Goal: Communication & Community: Participate in discussion

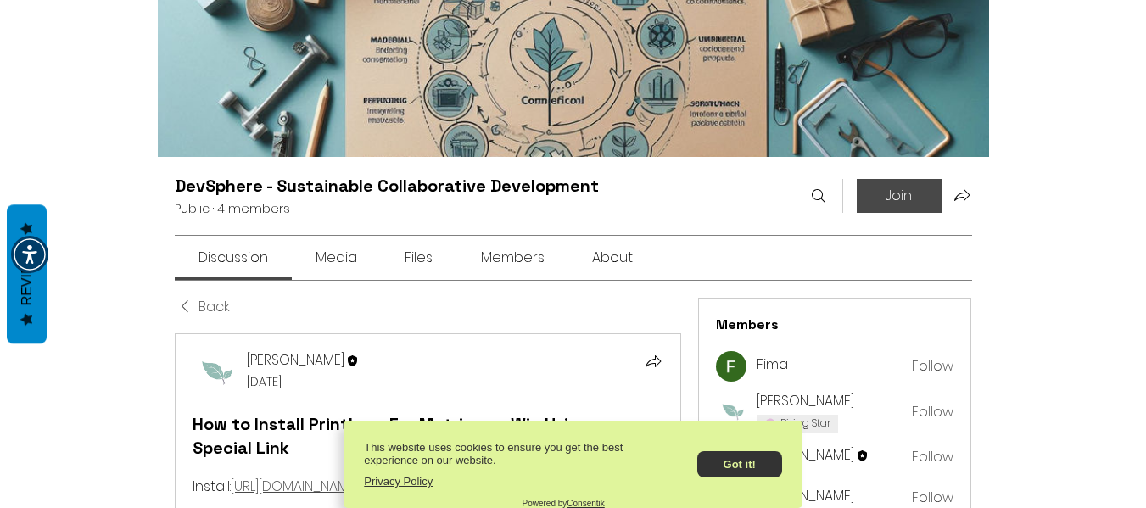
scroll to position [85, 0]
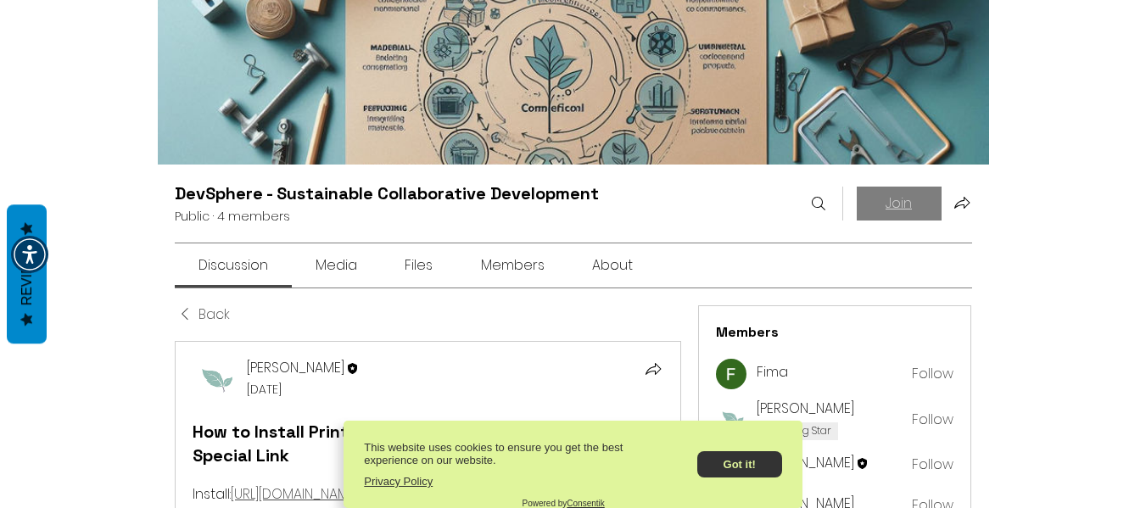
click at [936, 200] on button "Join" at bounding box center [898, 204] width 85 height 34
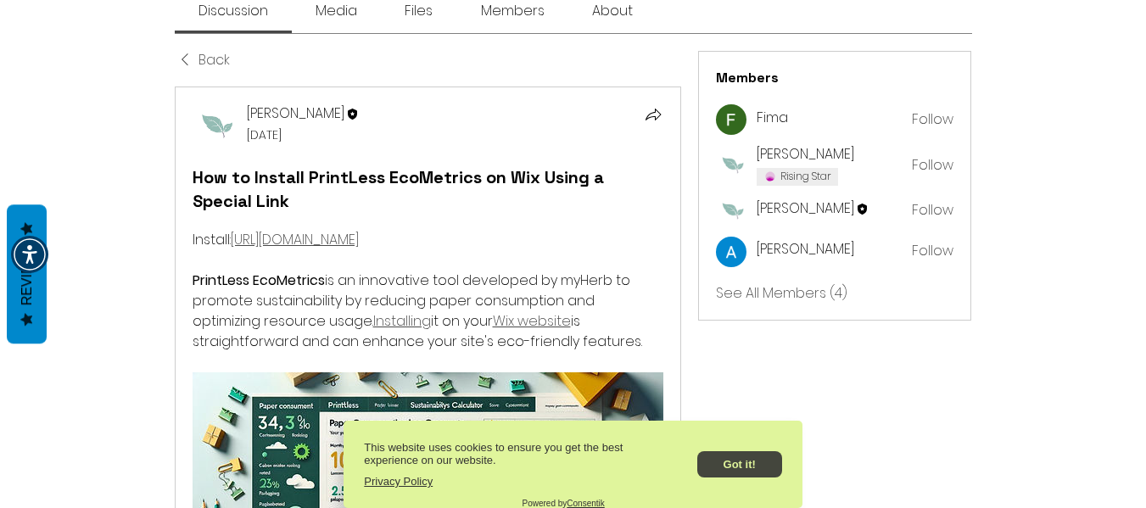
click at [731, 463] on button "Got it!" at bounding box center [739, 464] width 85 height 26
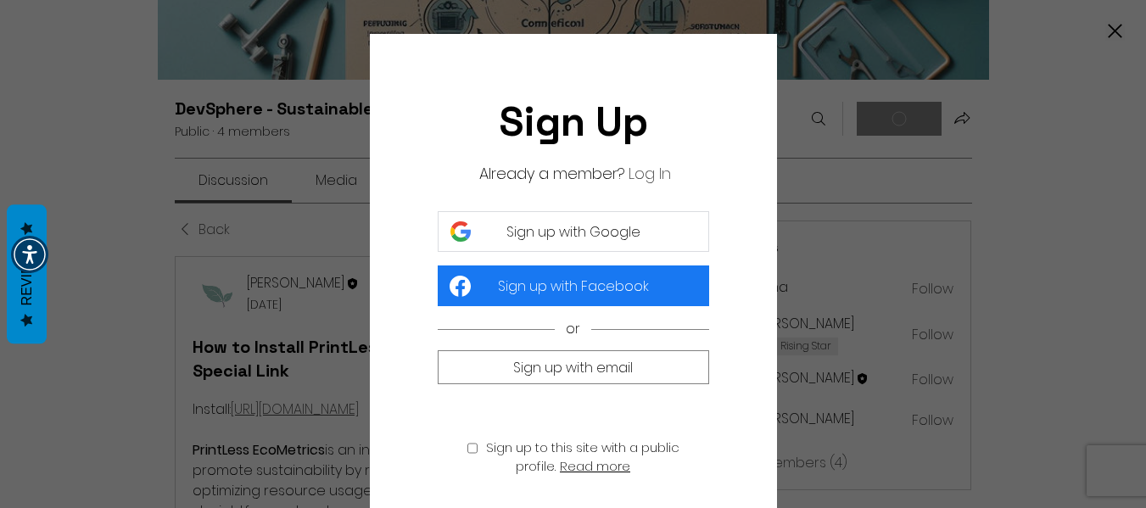
scroll to position [0, 0]
click at [581, 236] on span "Sign up with Google" at bounding box center [573, 231] width 134 height 21
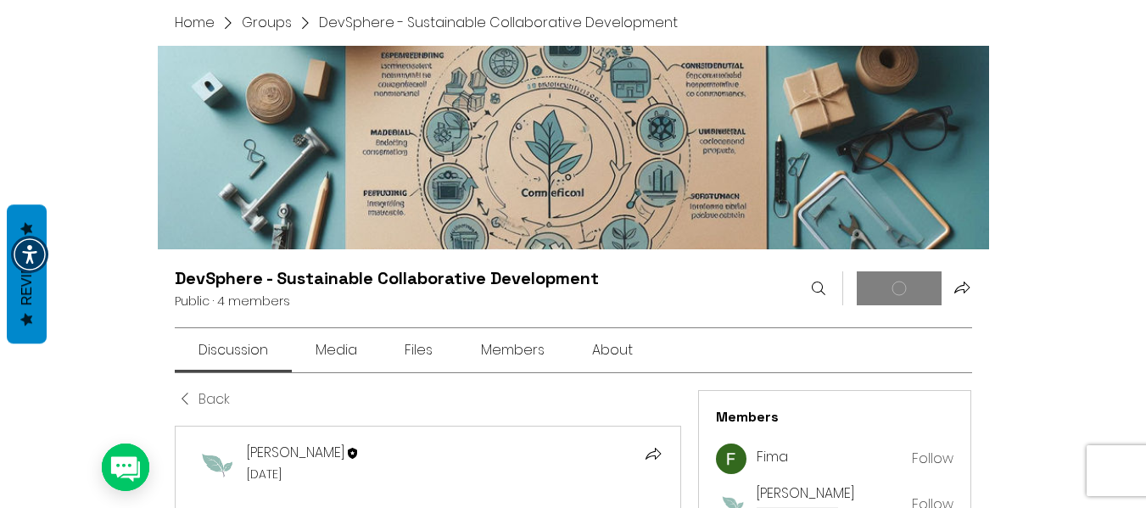
scroll to position [170, 0]
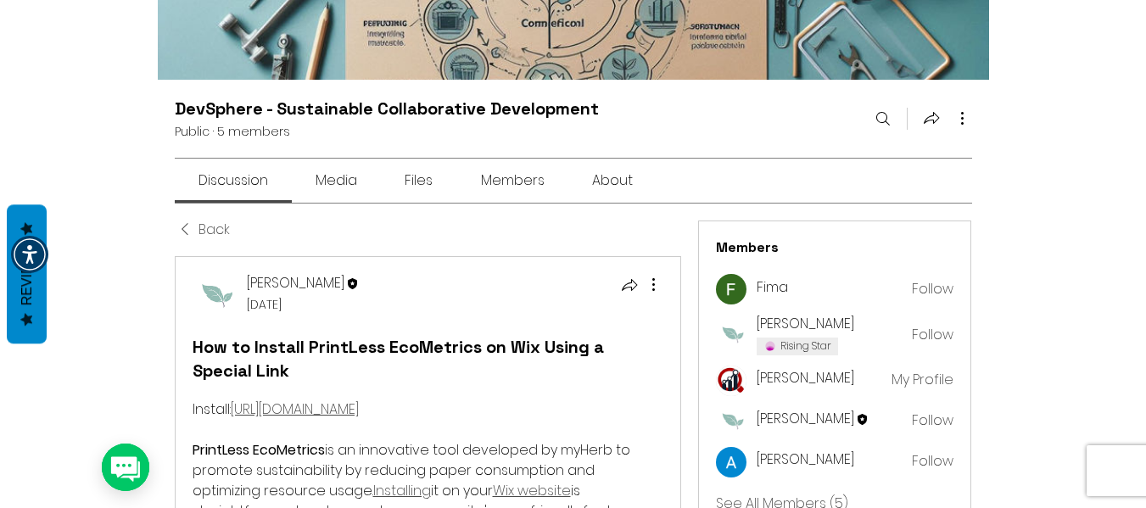
click at [214, 227] on span "Back" at bounding box center [213, 230] width 31 height 20
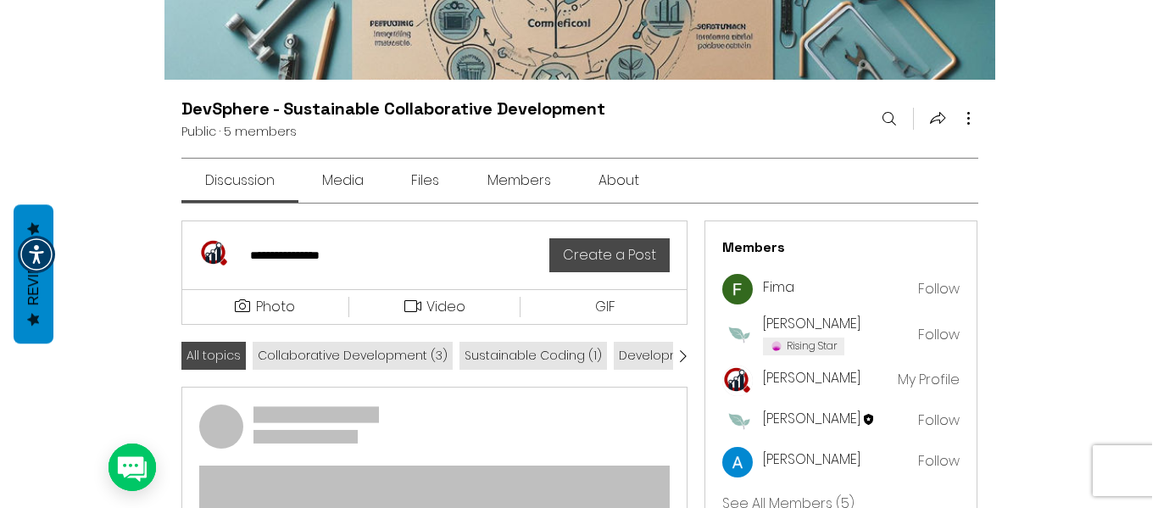
scroll to position [254, 0]
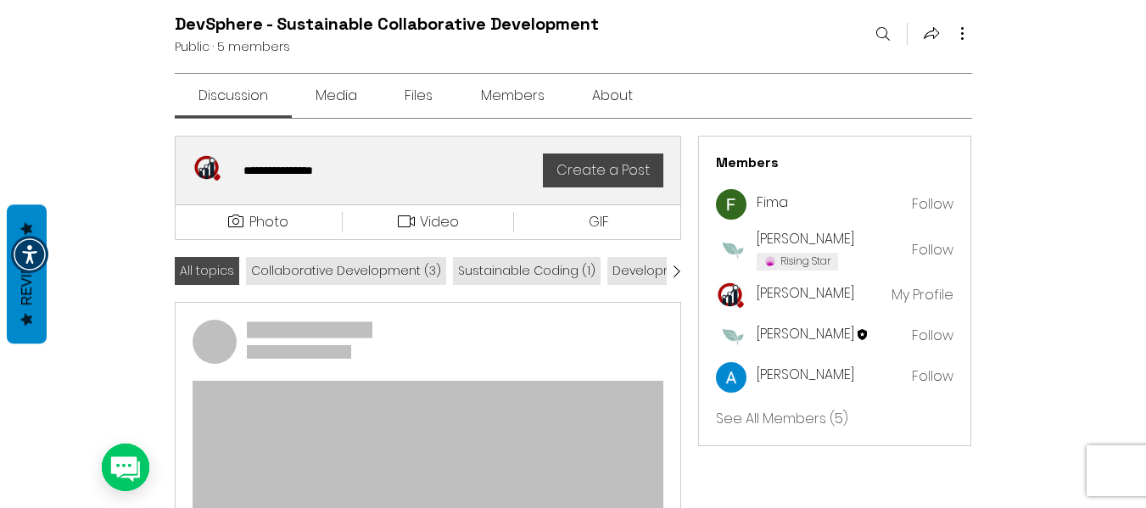
click at [305, 183] on div "**********" at bounding box center [383, 170] width 300 height 34
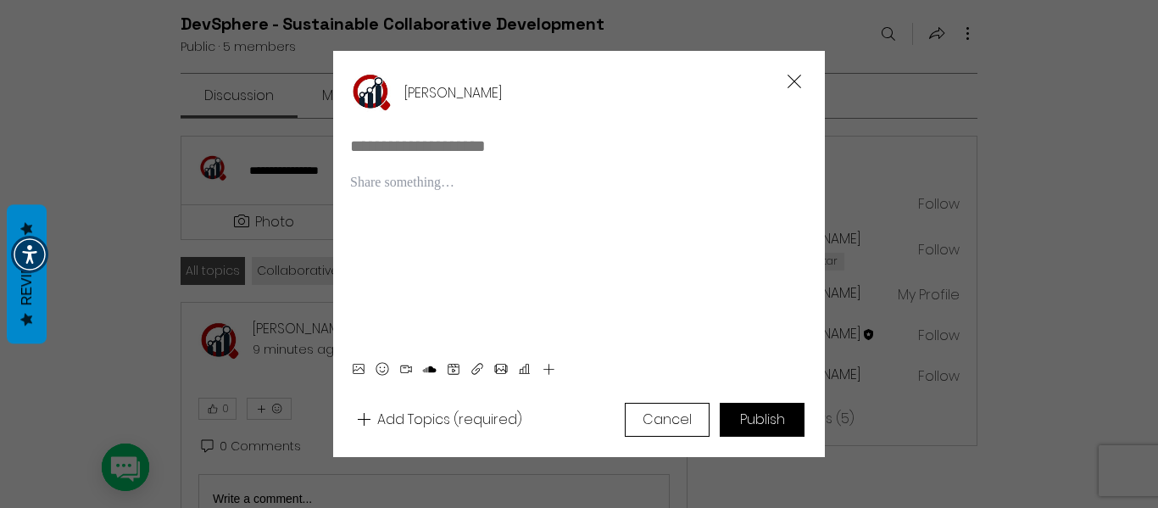
click at [495, 207] on div "Rich Text Editor" at bounding box center [579, 261] width 458 height 176
click at [475, 226] on div "Rich Text Editor" at bounding box center [579, 261] width 458 height 176
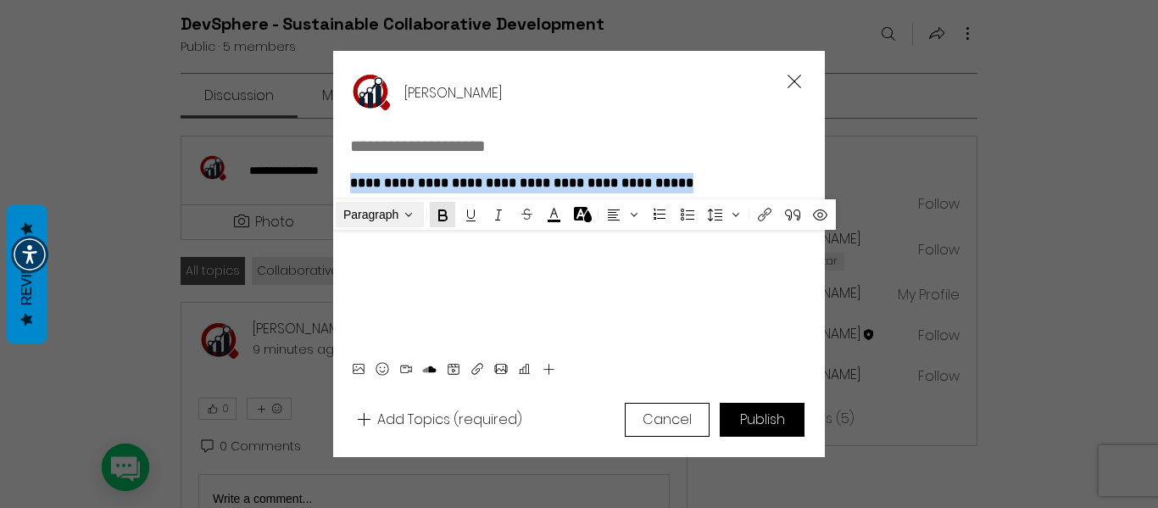
click at [401, 215] on icon "Text style" at bounding box center [408, 214] width 15 height 15
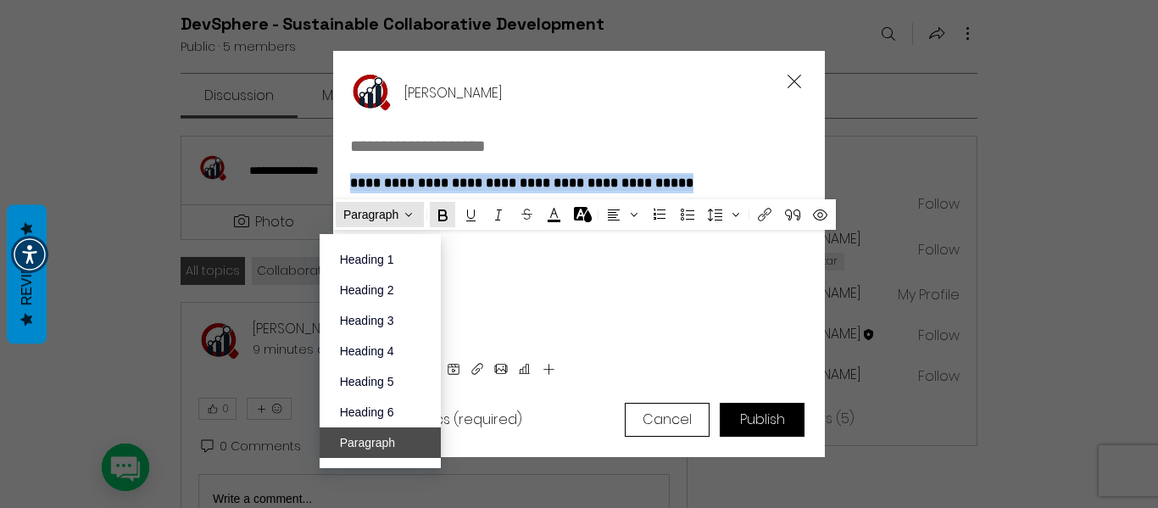
click at [388, 254] on span "Heading 1" at bounding box center [380, 259] width 81 height 15
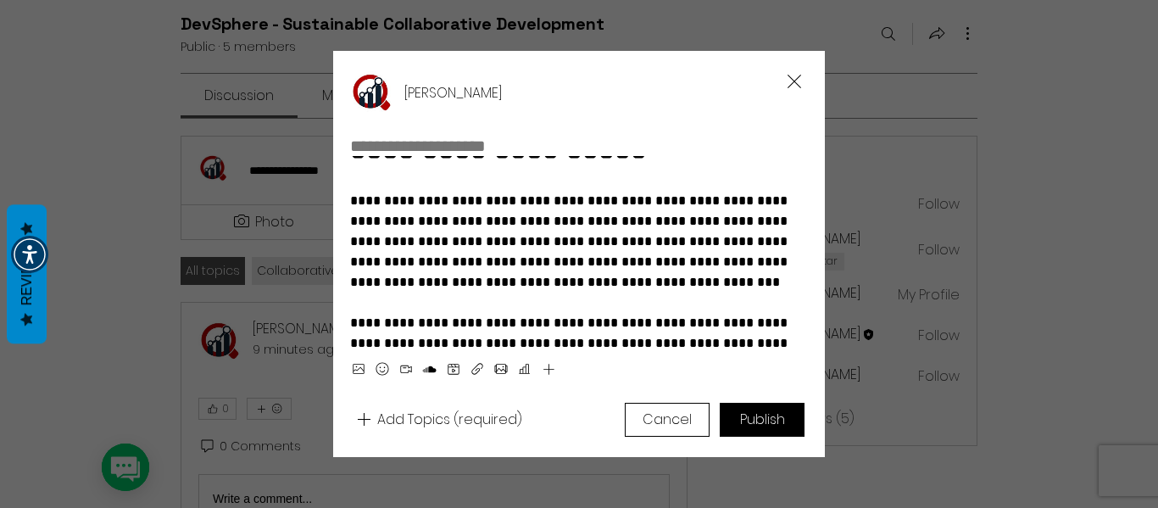
scroll to position [206, 0]
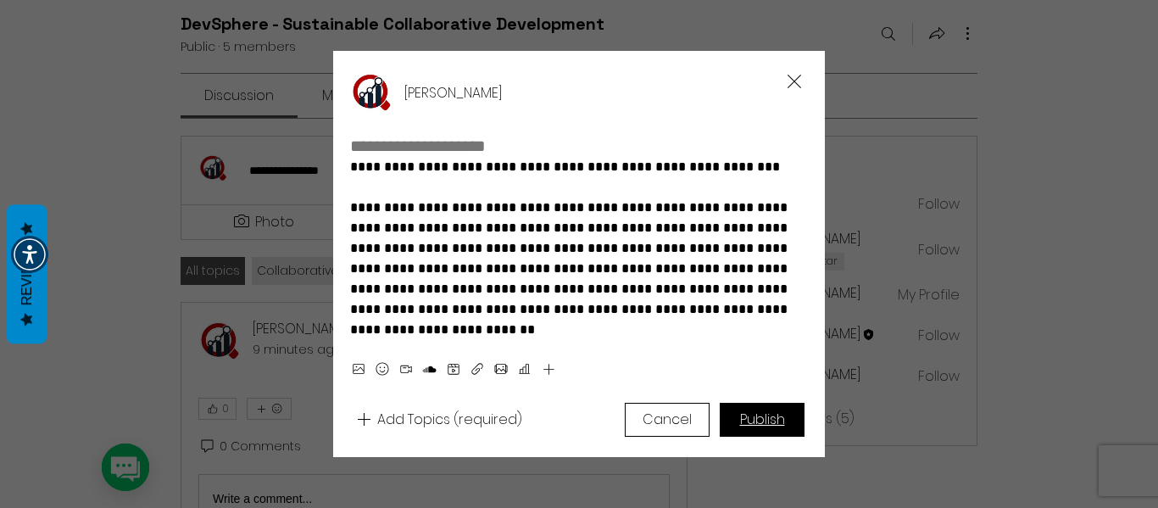
click at [767, 408] on button "Publish" at bounding box center [762, 420] width 85 height 34
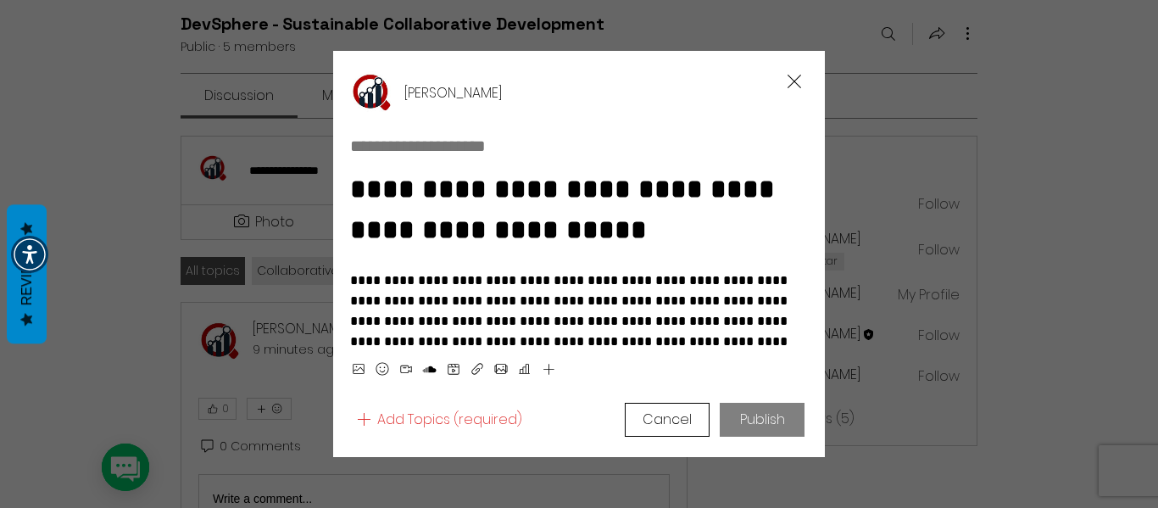
scroll to position [0, 0]
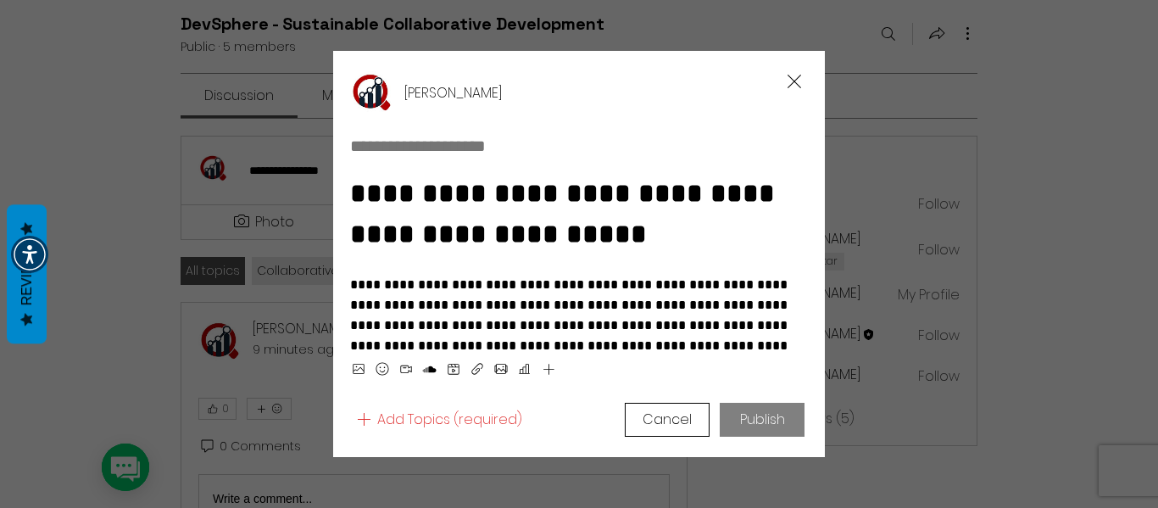
click at [611, 303] on span "**********" at bounding box center [570, 325] width 441 height 94
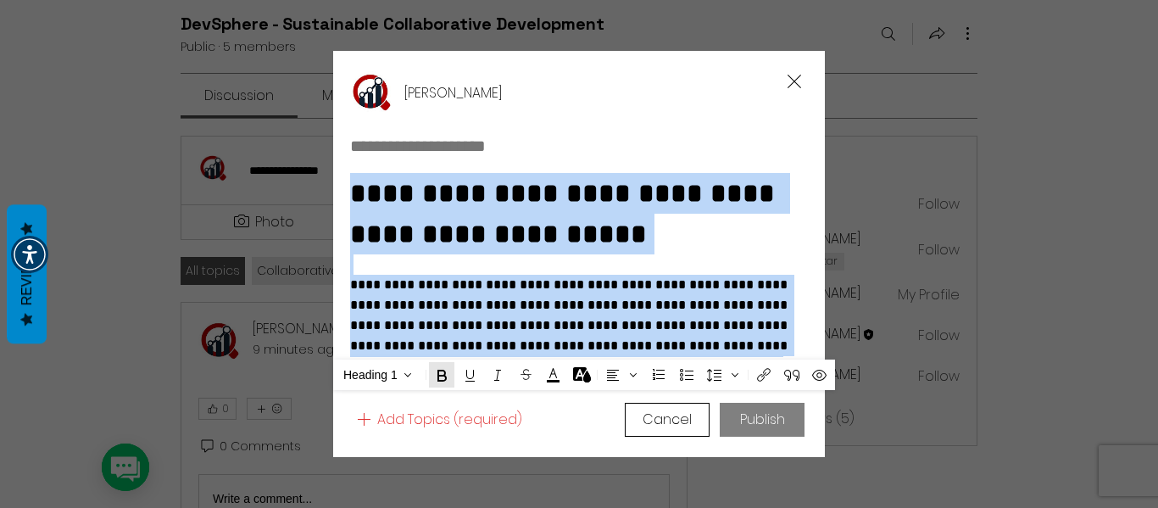
scroll to position [206, 0]
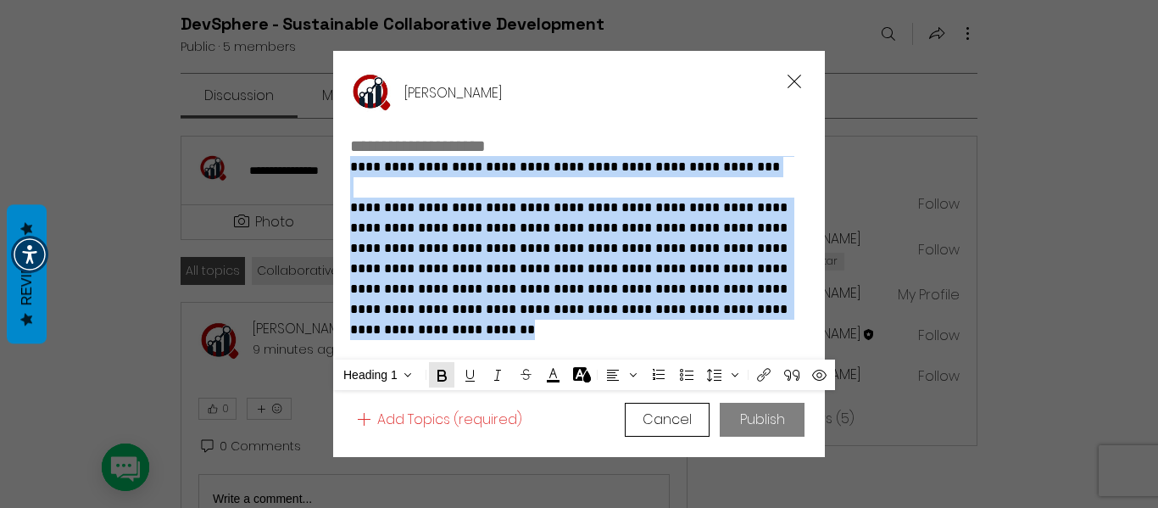
copy div "**********"
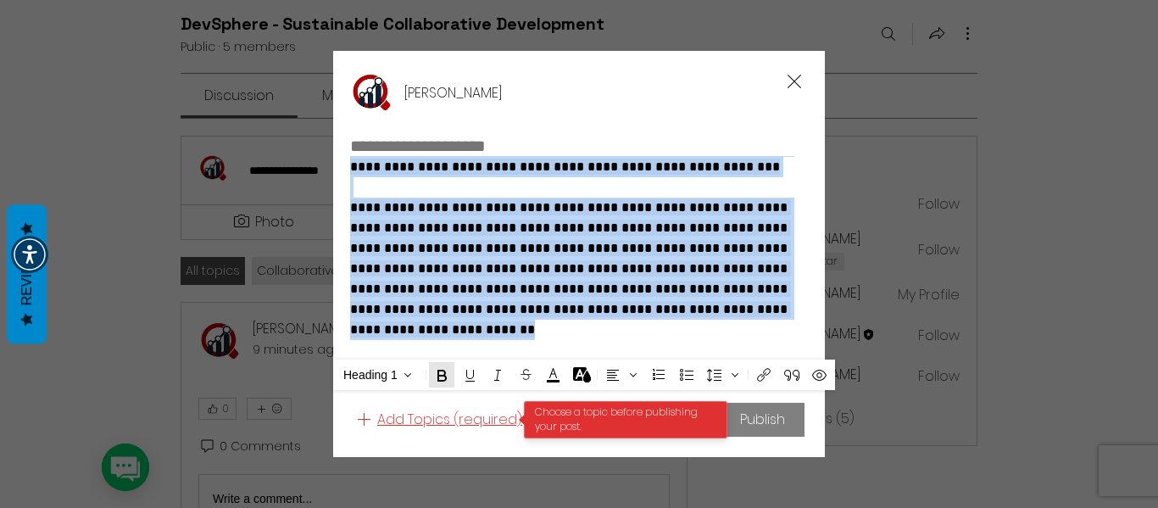
click at [490, 427] on span "Add Topics (required)" at bounding box center [449, 420] width 145 height 20
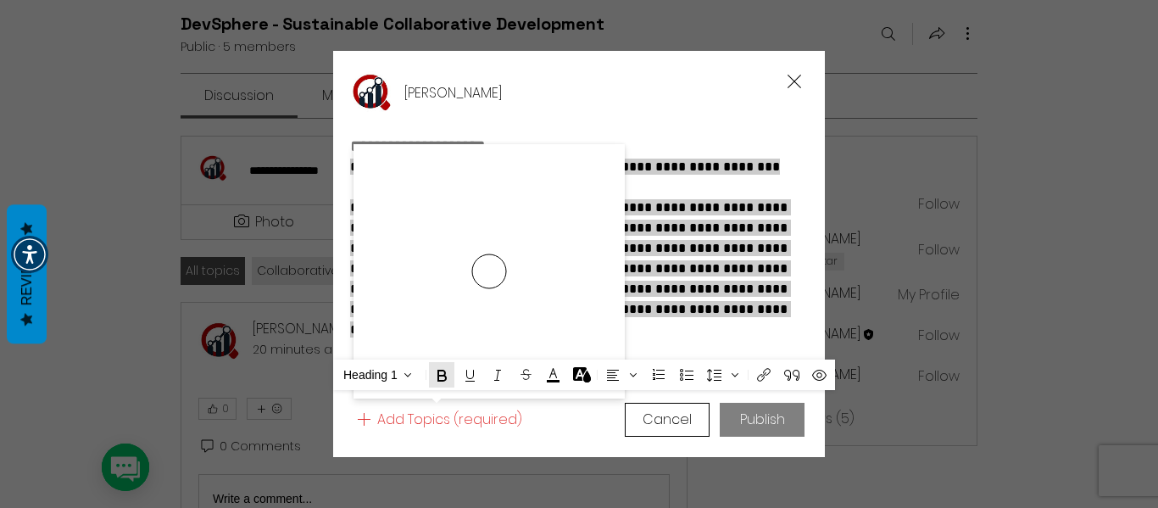
scroll to position [0, 0]
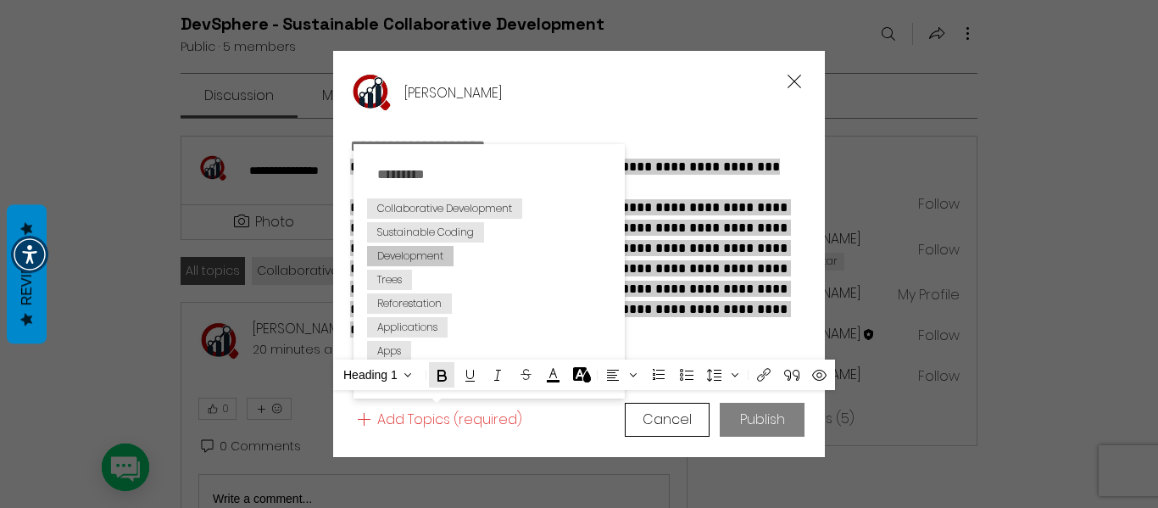
click at [424, 254] on span "Development" at bounding box center [410, 256] width 66 height 14
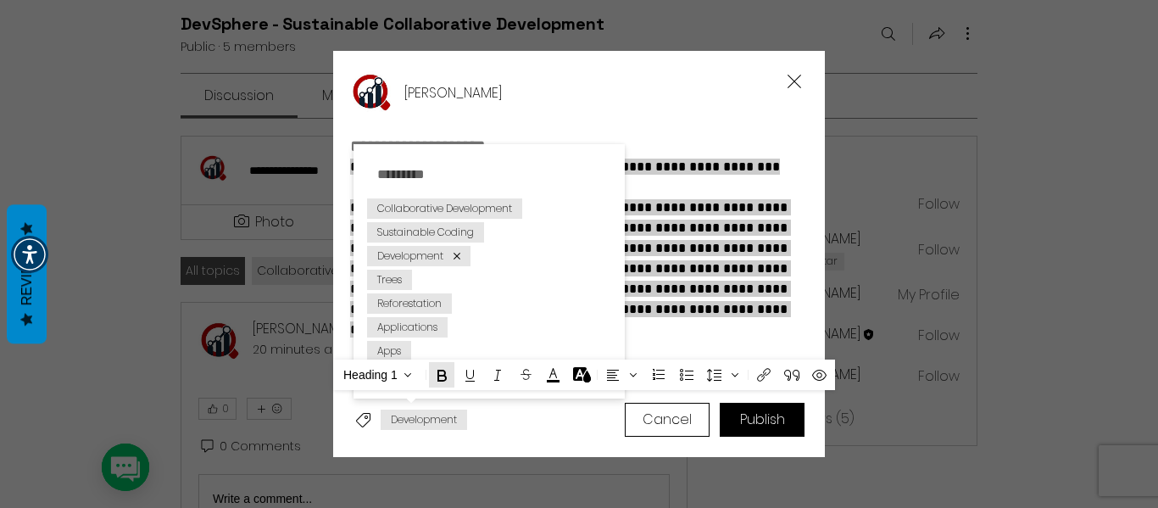
click at [748, 256] on span "**********" at bounding box center [570, 268] width 441 height 138
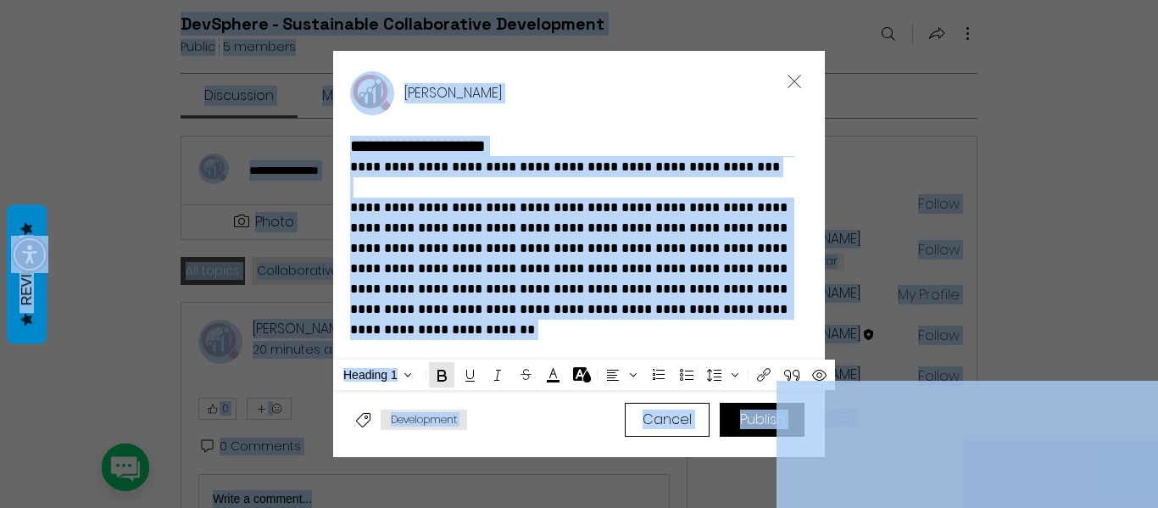
click at [632, 254] on span "**********" at bounding box center [570, 268] width 441 height 135
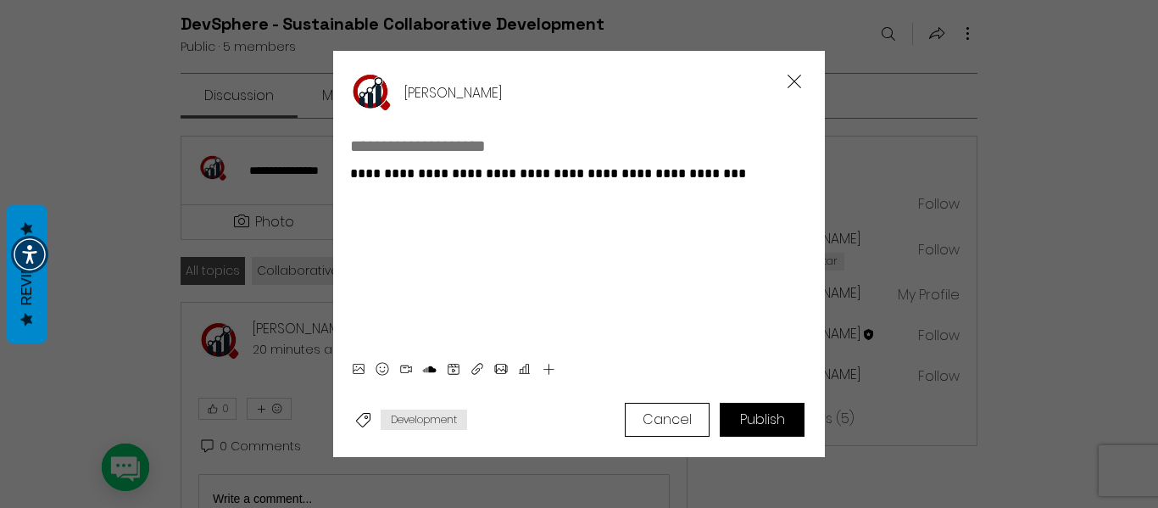
scroll to position [9, 0]
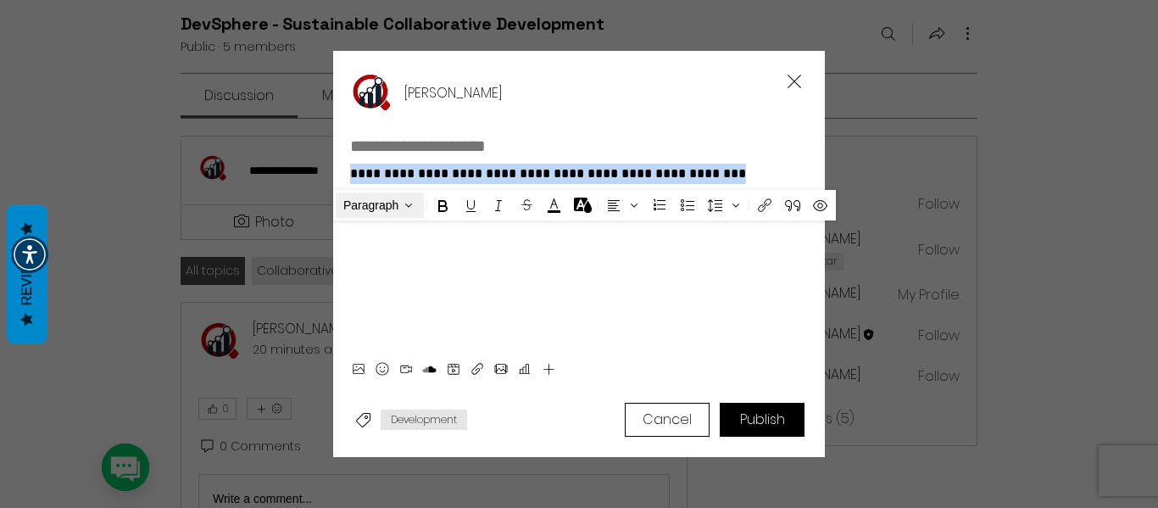
click at [418, 201] on span "Paragraph" at bounding box center [379, 205] width 83 height 15
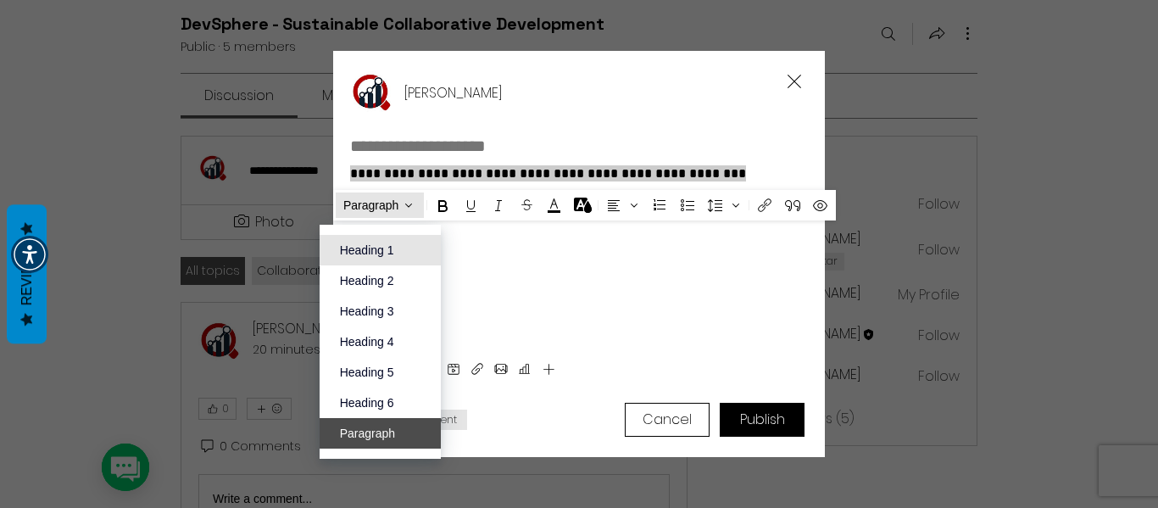
click at [410, 251] on span "Heading 1" at bounding box center [380, 250] width 81 height 15
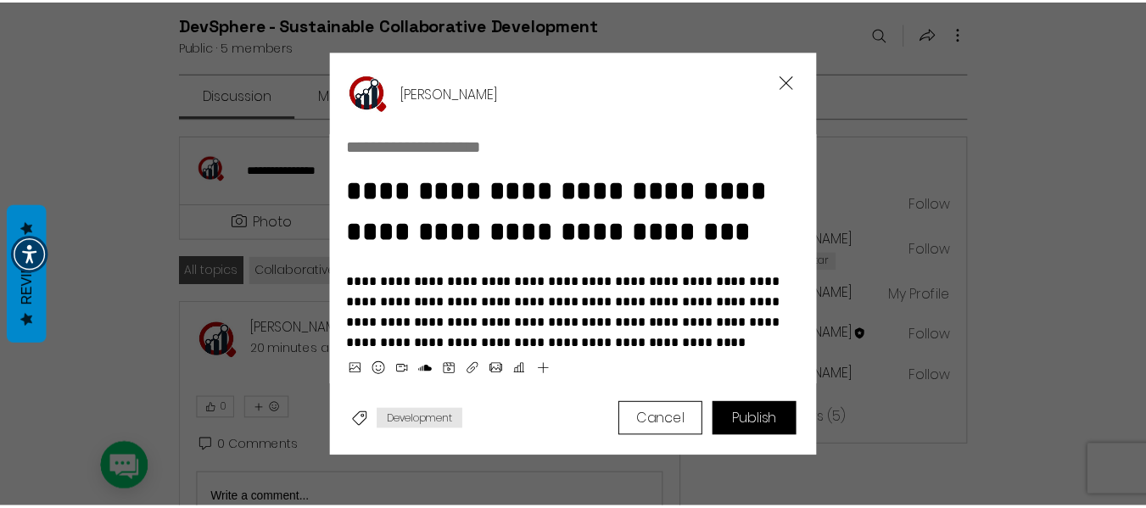
scroll to position [0, 0]
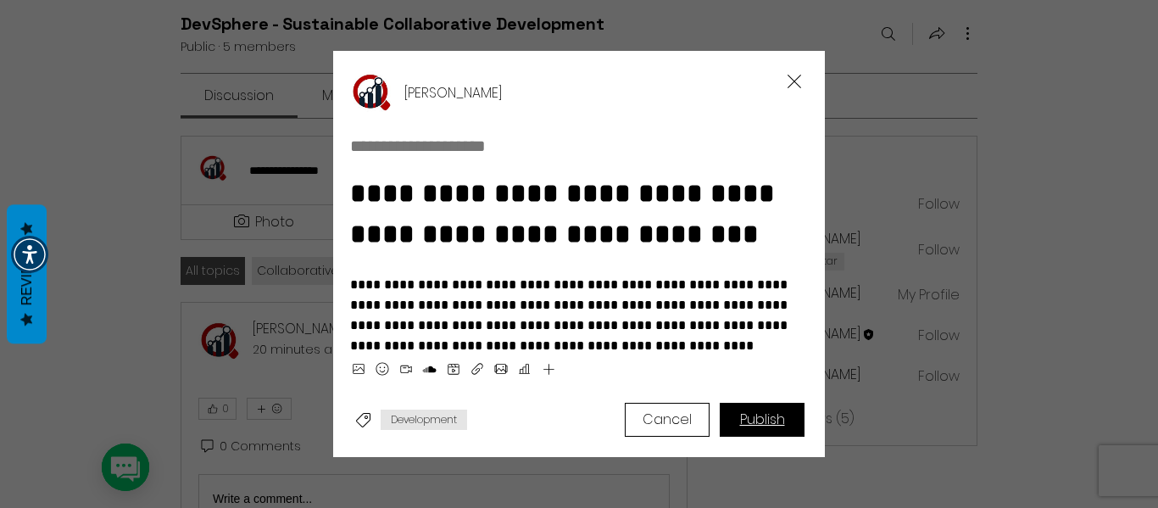
click at [752, 427] on span "Publish" at bounding box center [762, 420] width 45 height 14
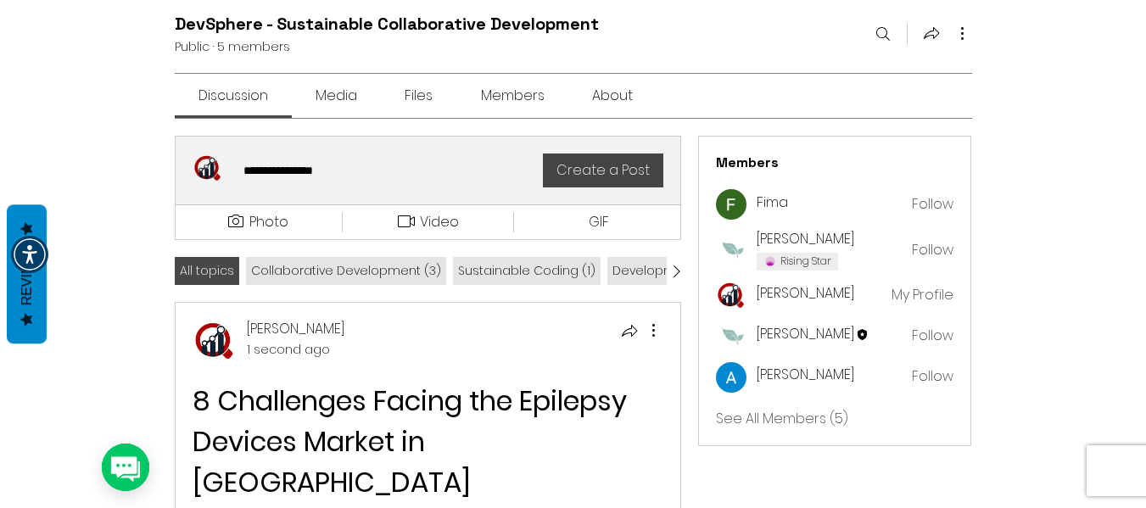
scroll to position [339, 0]
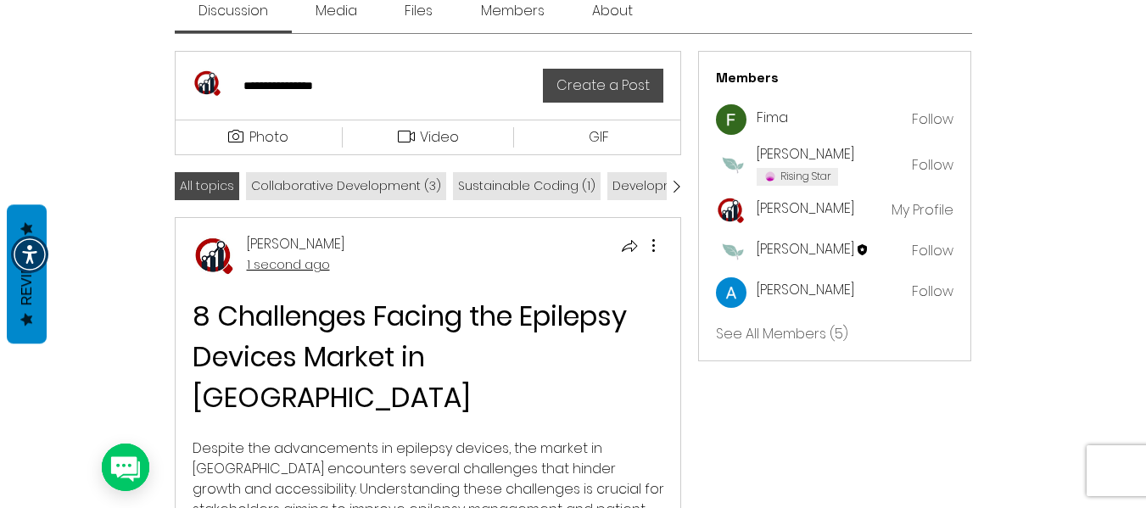
click at [304, 270] on span "1 second ago" at bounding box center [288, 264] width 83 height 17
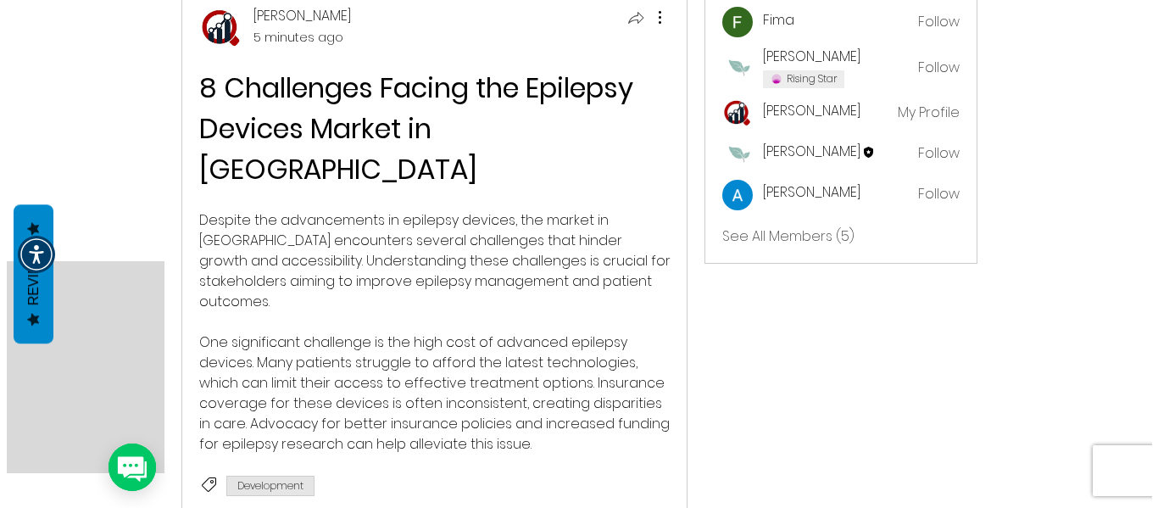
scroll to position [339, 0]
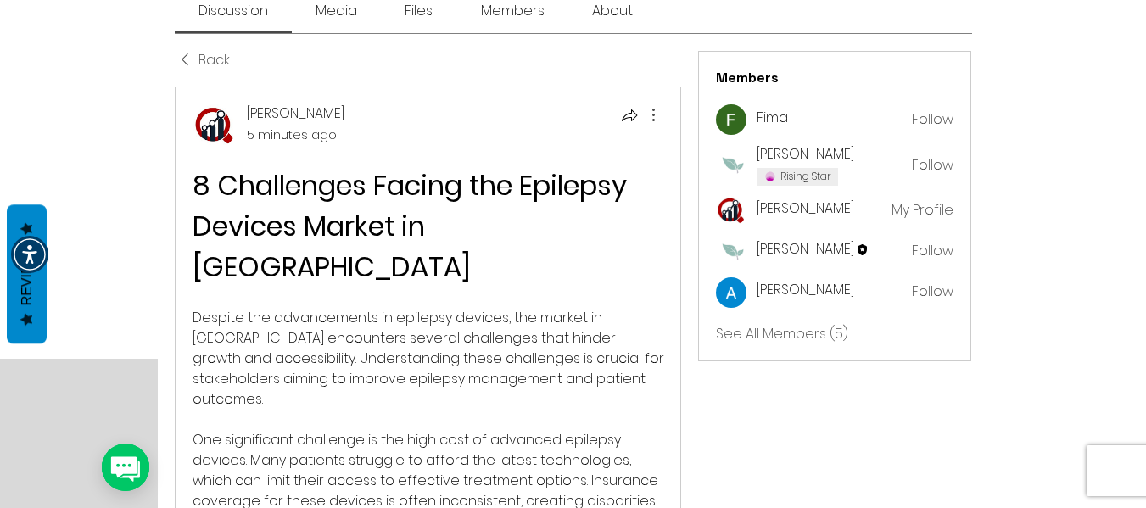
click at [655, 124] on icon "More actions" at bounding box center [653, 114] width 20 height 20
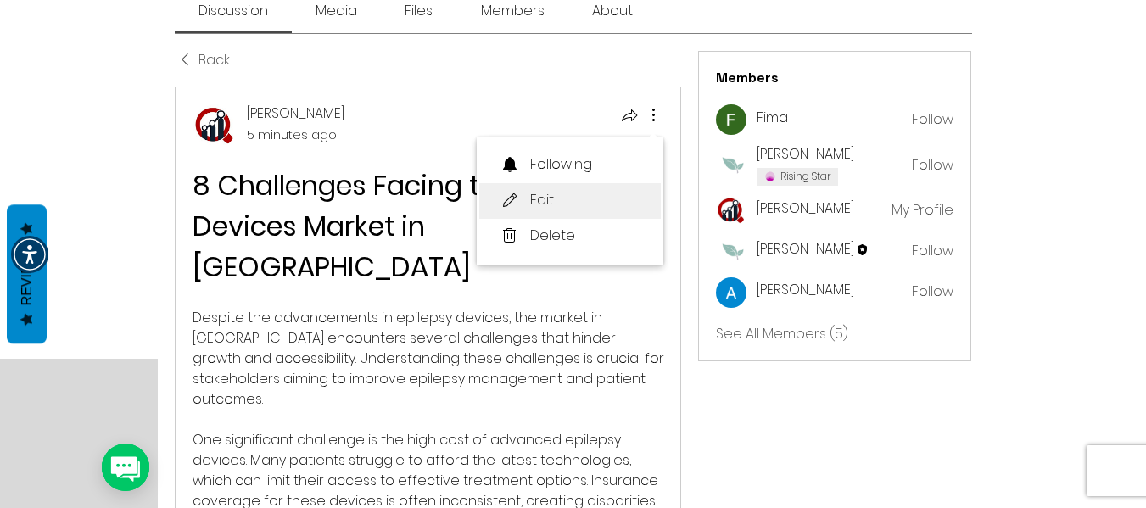
click at [560, 203] on li "Edit" at bounding box center [569, 201] width 181 height 36
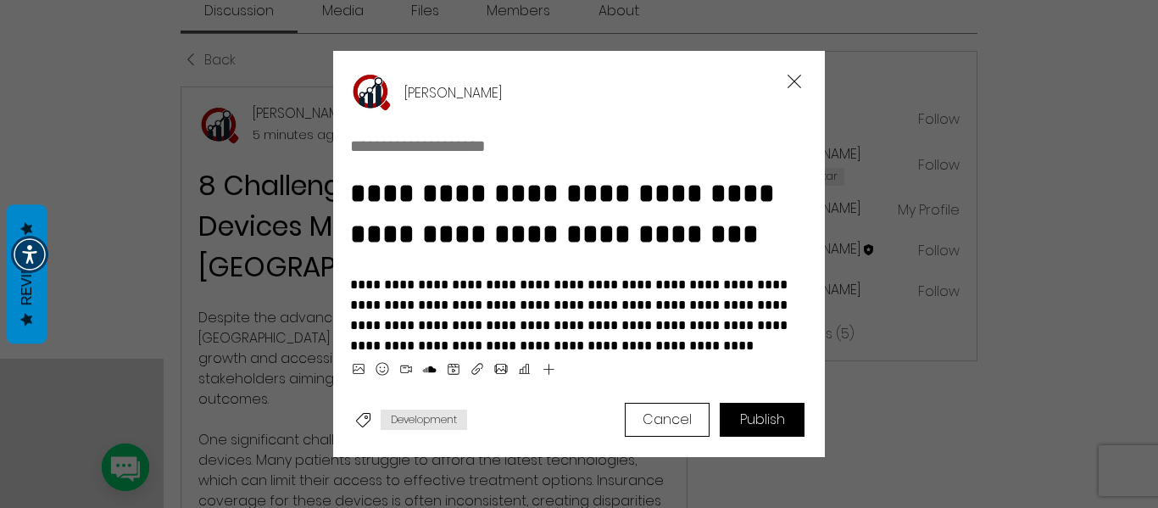
click at [543, 275] on p "Rich Text Editor" at bounding box center [579, 264] width 458 height 20
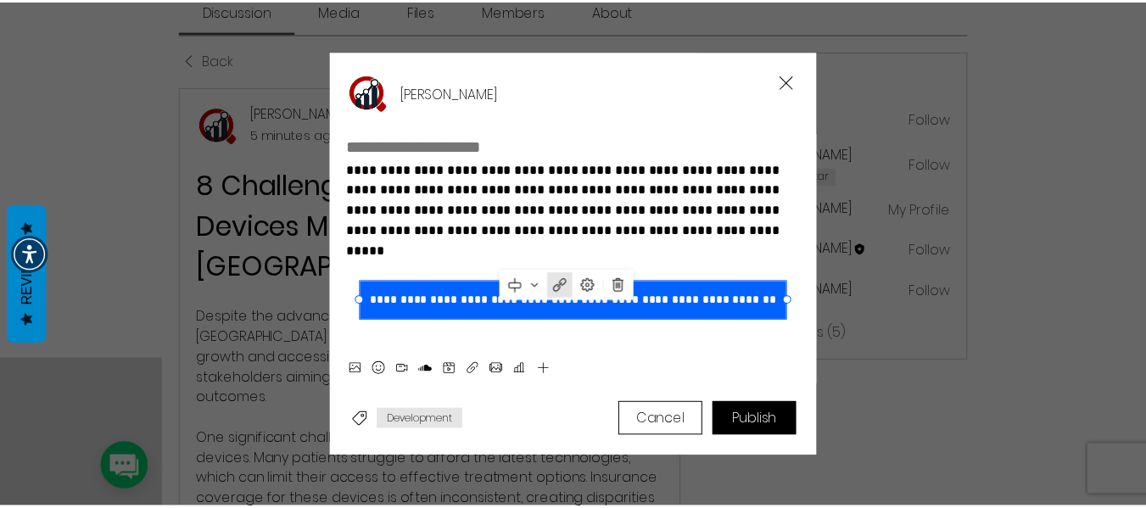
scroll to position [286, 0]
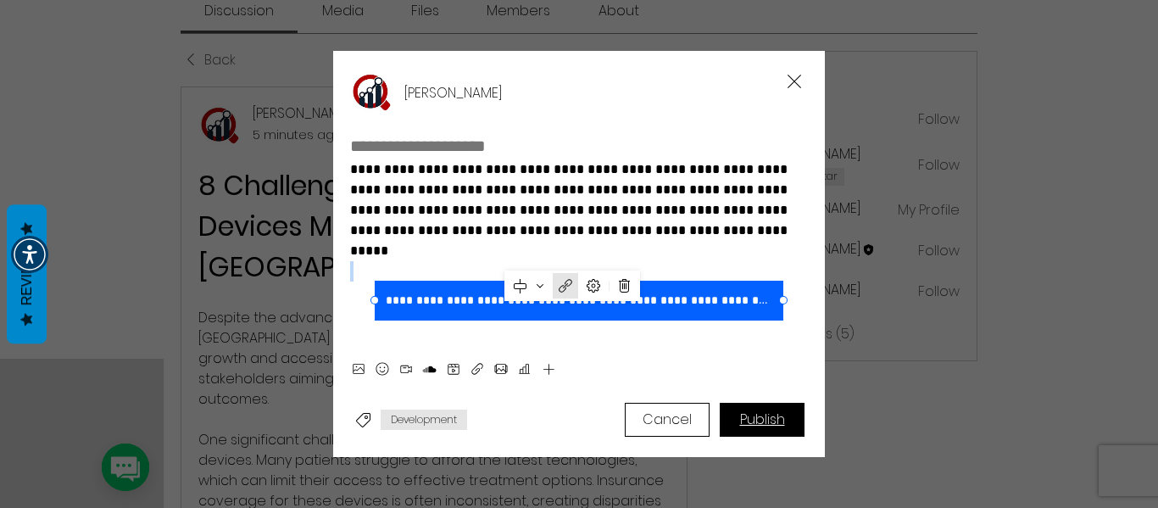
click at [770, 425] on span "Publish" at bounding box center [762, 420] width 45 height 14
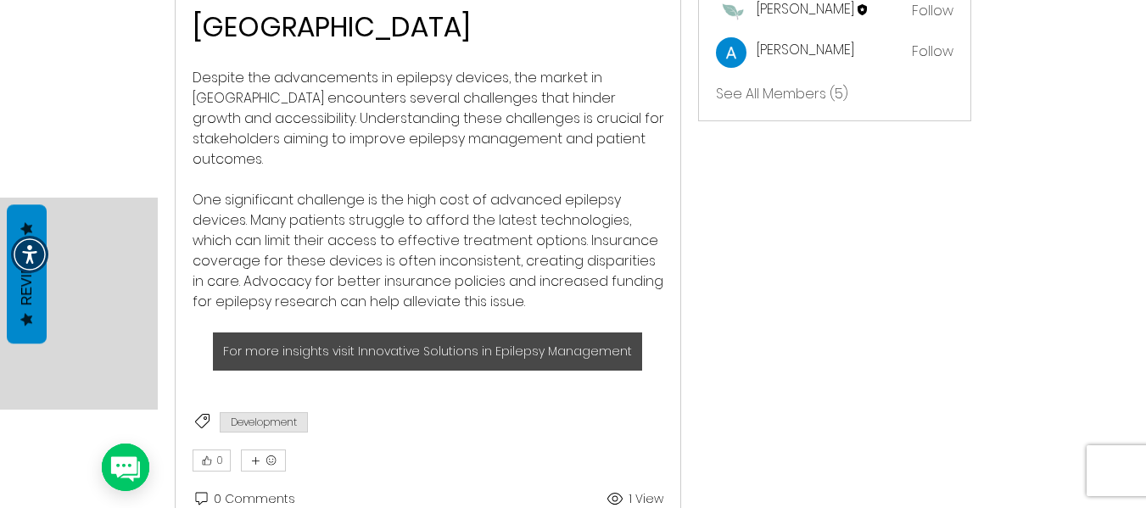
scroll to position [594, 0]
